Goal: Use online tool/utility: Utilize a website feature to perform a specific function

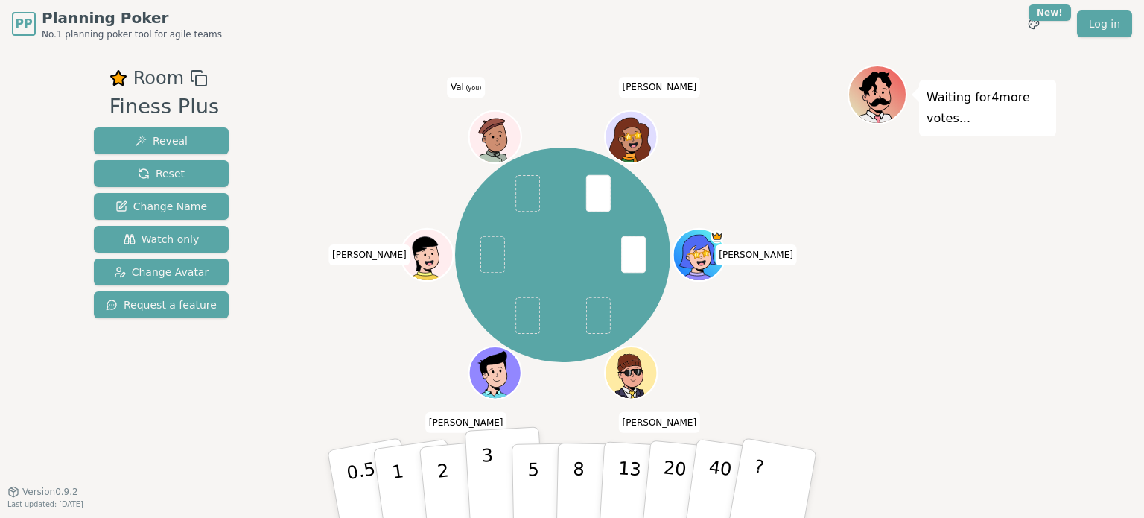
click at [477, 218] on button "3" at bounding box center [505, 484] width 81 height 116
click at [435, 218] on button "2" at bounding box center [460, 484] width 85 height 118
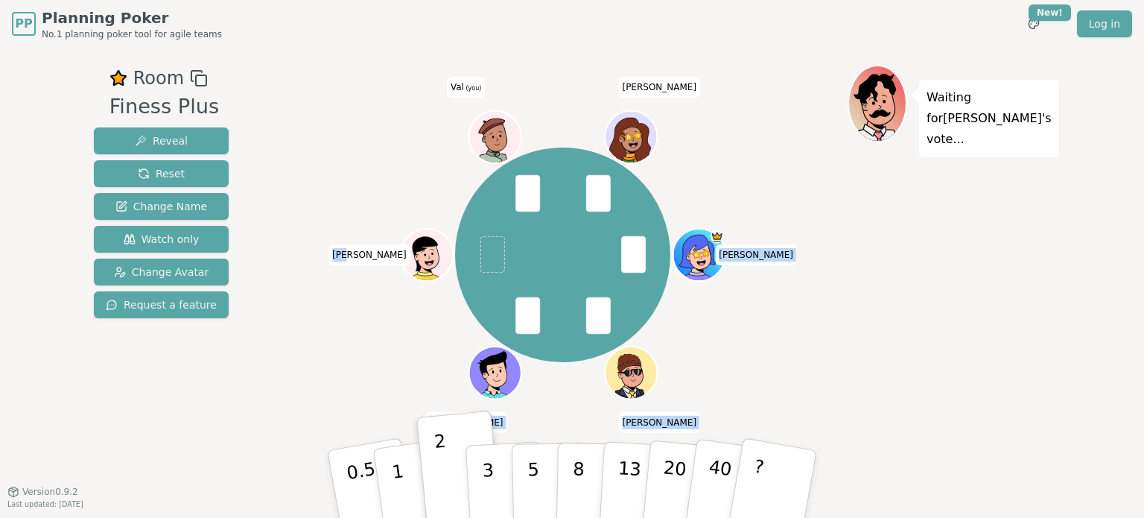
drag, startPoint x: 358, startPoint y: 256, endPoint x: 378, endPoint y: 257, distance: 20.2
click at [378, 218] on div "[PERSON_NAME] [PERSON_NAME] [PERSON_NAME] (you) [PERSON_NAME]" at bounding box center [563, 255] width 570 height 326
click at [399, 192] on div "[PERSON_NAME] [PERSON_NAME] [PERSON_NAME] (you) [PERSON_NAME]" at bounding box center [563, 255] width 570 height 326
click at [338, 218] on div "[PERSON_NAME] [PERSON_NAME] [PERSON_NAME] (you) [PERSON_NAME]" at bounding box center [563, 255] width 570 height 326
drag, startPoint x: 358, startPoint y: 250, endPoint x: 381, endPoint y: 256, distance: 23.7
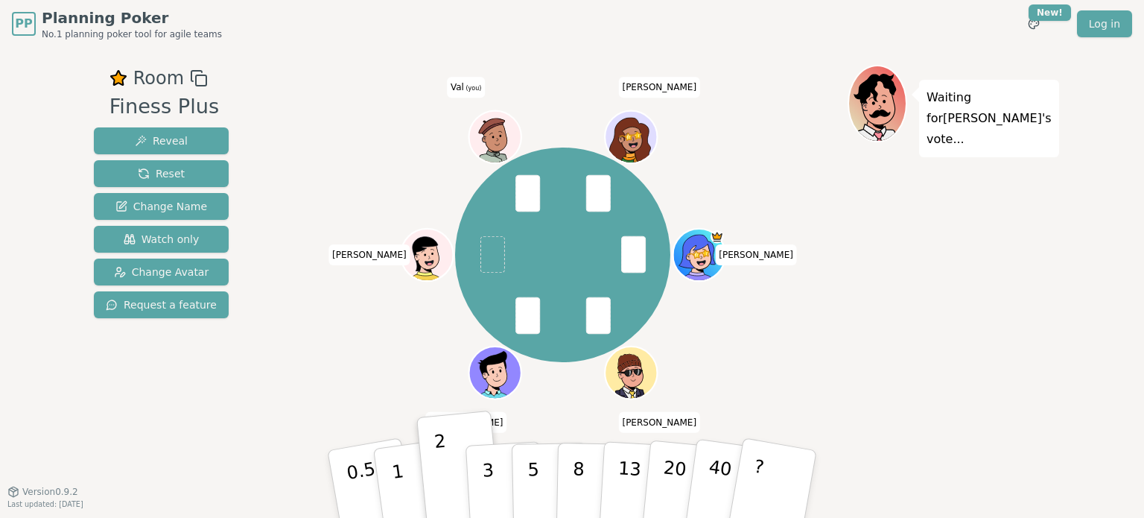
click at [381, 218] on div "[PERSON_NAME] [PERSON_NAME] [PERSON_NAME] (you) [PERSON_NAME]" at bounding box center [563, 255] width 570 height 326
click at [405, 179] on div "[PERSON_NAME] [PERSON_NAME] [PERSON_NAME] (you) [PERSON_NAME]" at bounding box center [563, 255] width 570 height 326
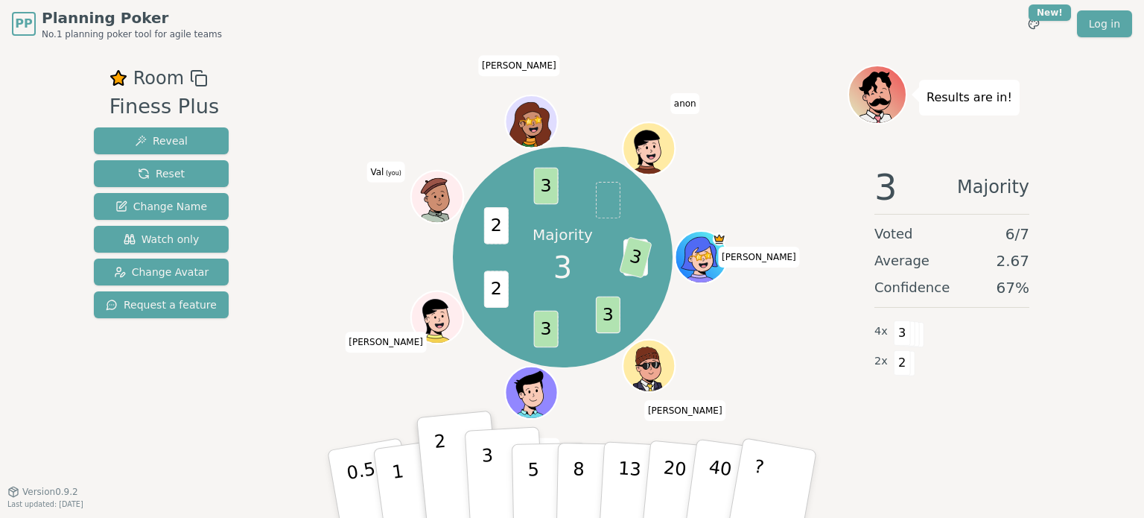
click at [495, 218] on button "3" at bounding box center [505, 484] width 81 height 116
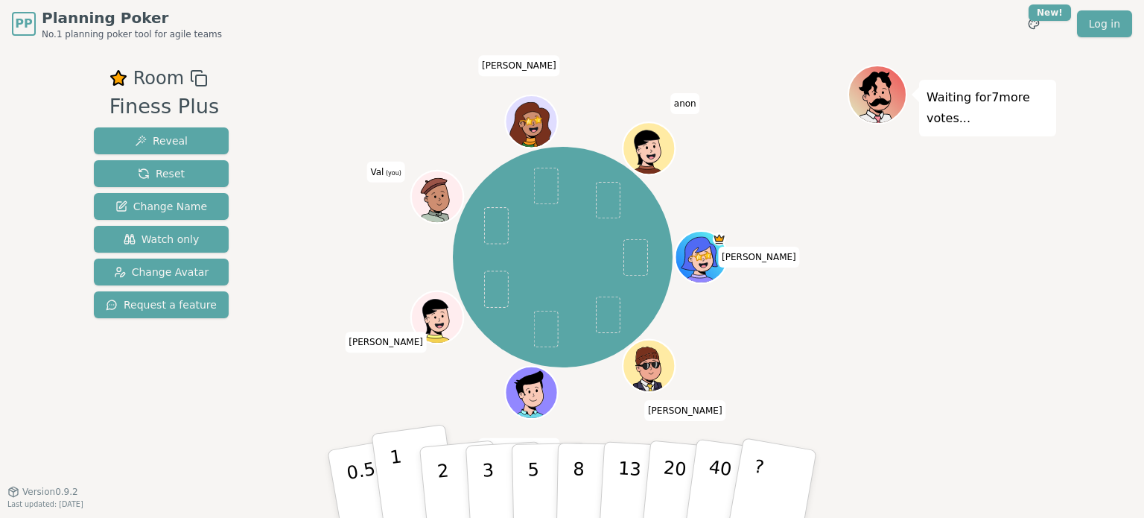
click at [414, 218] on button "1" at bounding box center [415, 484] width 89 height 121
click at [453, 218] on button "2" at bounding box center [460, 484] width 85 height 118
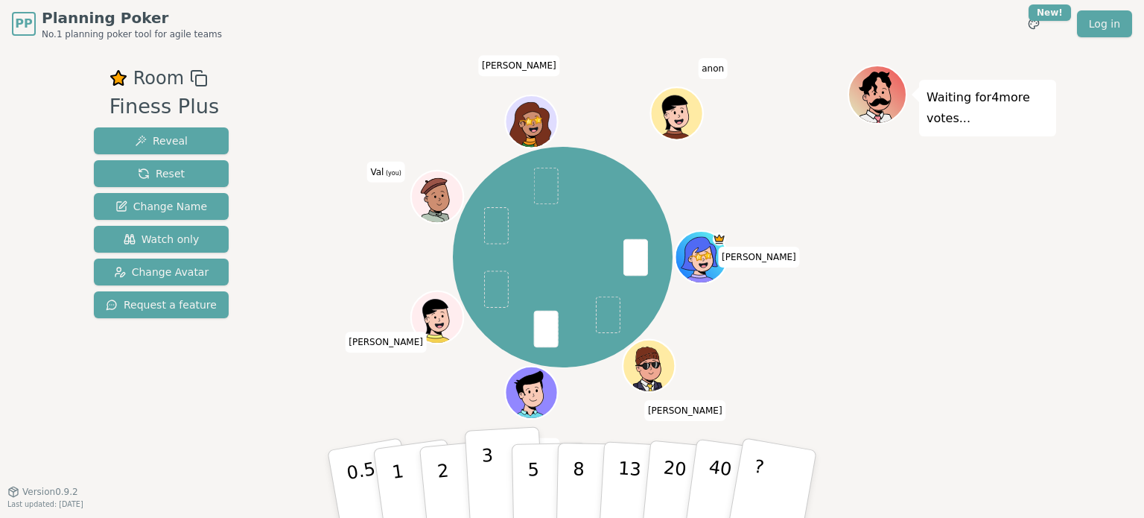
click at [492, 218] on p "3" at bounding box center [489, 485] width 16 height 81
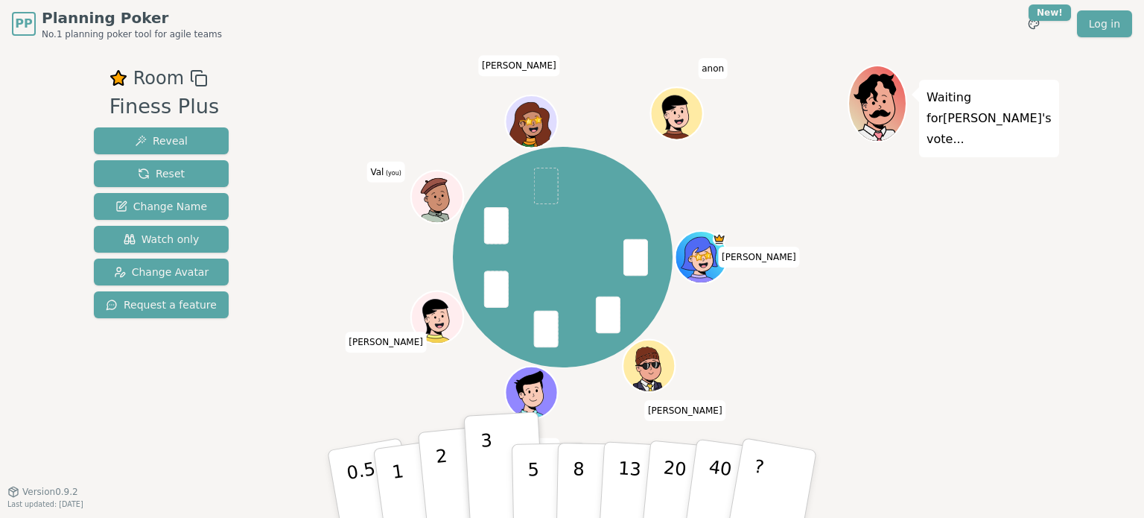
click at [440, 218] on p "2" at bounding box center [444, 486] width 19 height 81
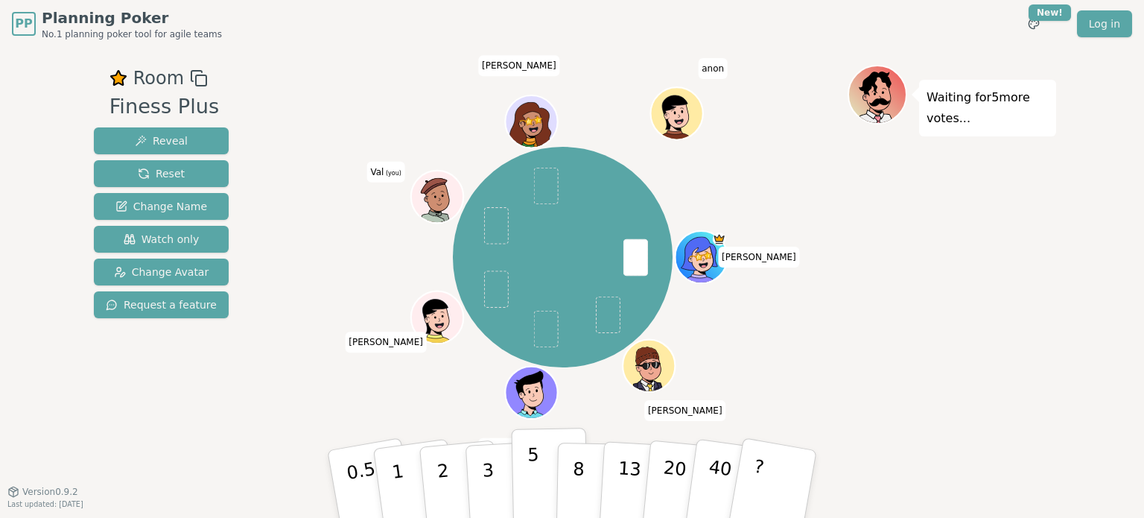
click at [537, 218] on button "5" at bounding box center [550, 484] width 77 height 113
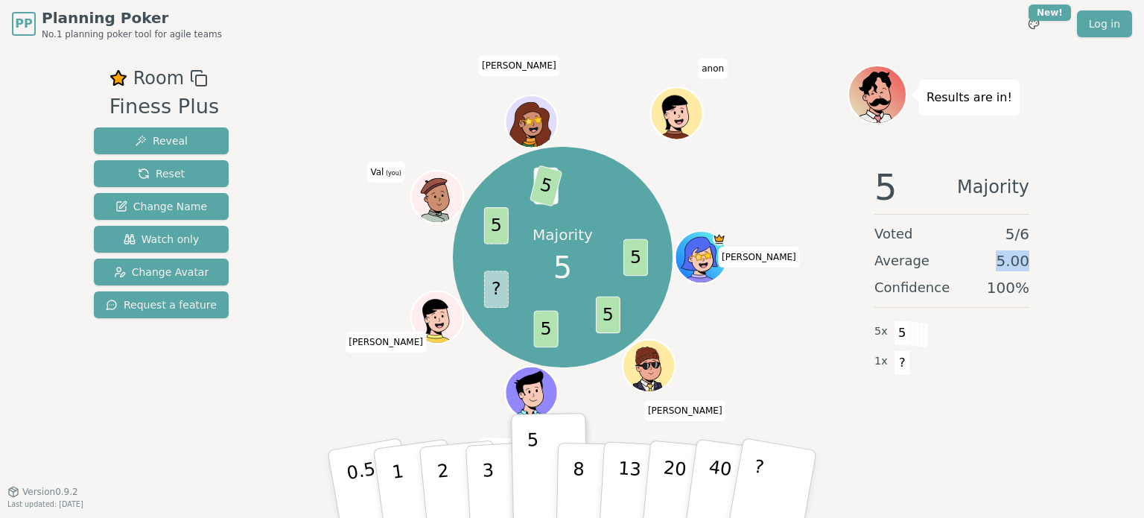
drag, startPoint x: 1004, startPoint y: 259, endPoint x: 1031, endPoint y: 263, distance: 27.9
click at [557, 218] on div "5 Majority Voted 5 / 6 Average 5.00 Confidence 100 % 5 x 5 1 x ?" at bounding box center [952, 303] width 209 height 298
drag, startPoint x: 1018, startPoint y: 229, endPoint x: 1046, endPoint y: 225, distance: 28.6
click at [557, 218] on div "5 Majority Voted 5 / 6 Average 5.00 Confidence 100 % 5 x 5 1 x ?" at bounding box center [952, 303] width 209 height 298
